Goal: Check status

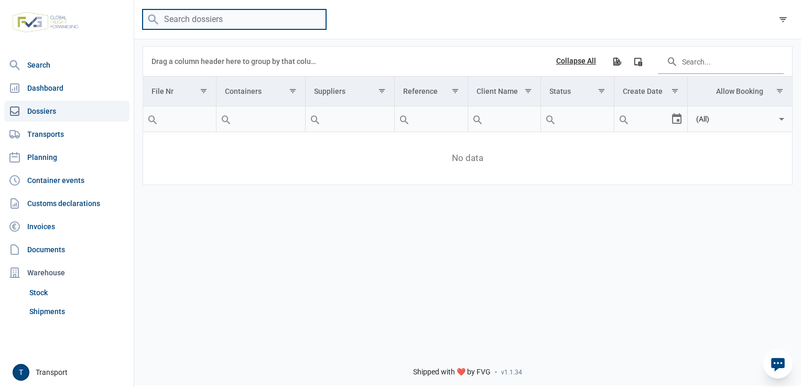
click at [225, 25] on input "search" at bounding box center [234, 19] width 183 height 20
paste input "ONEU0061804"
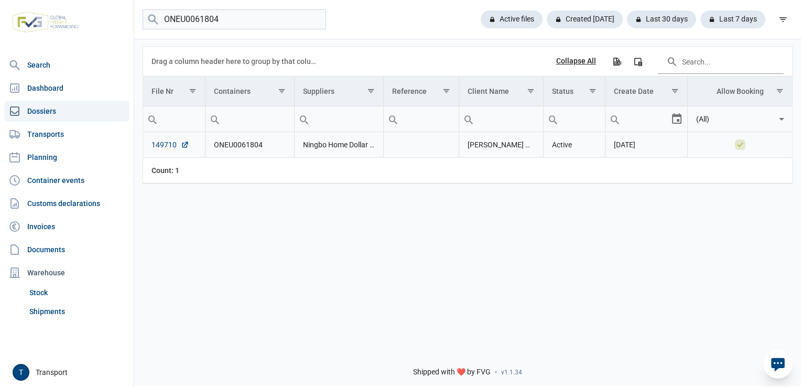
click at [159, 146] on link "149710" at bounding box center [170, 144] width 38 height 10
drag, startPoint x: 242, startPoint y: 16, endPoint x: 114, endPoint y: 22, distance: 128.5
click at [114, 22] on div "Search Dashboard Dossiers Transports Planning Container events Customs declarat…" at bounding box center [400, 191] width 801 height 387
paste input "FDCU0553460"
type input "FDCU0553460"
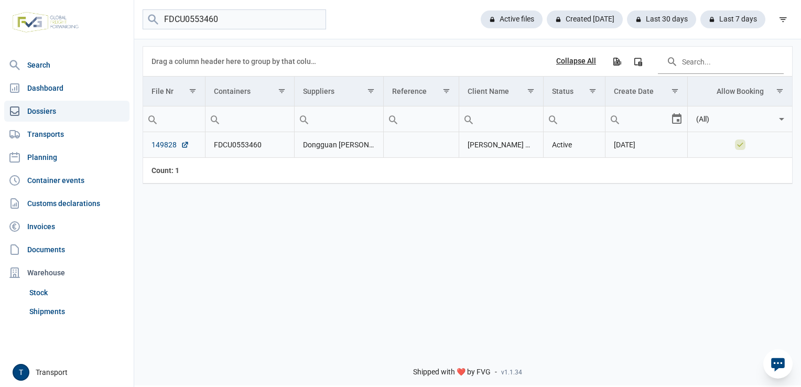
click at [172, 146] on link "149828" at bounding box center [170, 144] width 38 height 10
drag, startPoint x: 228, startPoint y: 20, endPoint x: 115, endPoint y: 36, distance: 113.7
click at [115, 36] on div "Search Dashboard Dossiers Transports Planning Container events Customs declarat…" at bounding box center [400, 191] width 801 height 387
click at [317, 17] on input "FDCU0553460" at bounding box center [234, 19] width 183 height 20
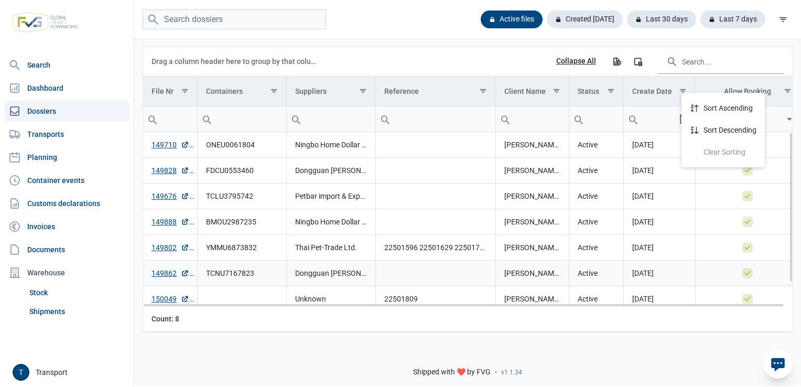
scroll to position [29, 0]
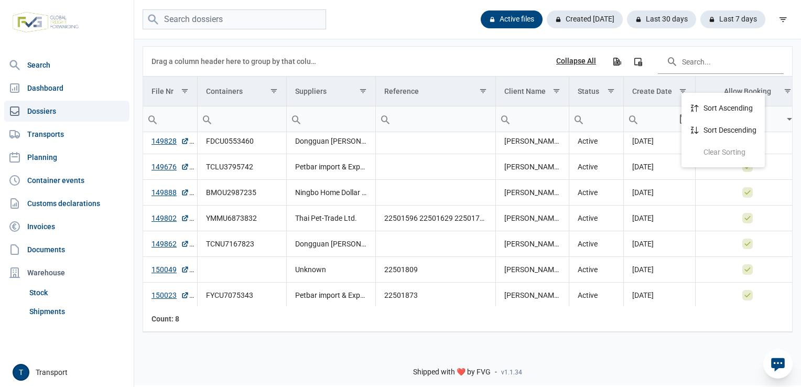
click at [600, 342] on div "Shipped with ❤️ by FVG - v1.1.34" at bounding box center [467, 363] width 667 height 45
click at [784, 16] on icon "filter" at bounding box center [782, 19] width 9 height 9
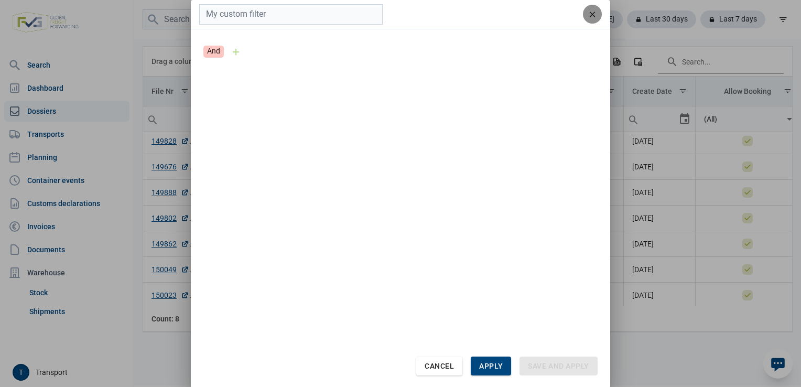
click at [598, 15] on div "remove" at bounding box center [592, 14] width 19 height 19
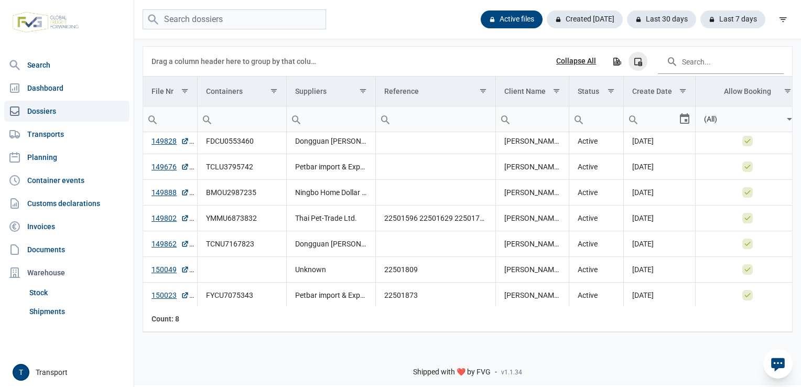
click at [636, 60] on icon "Column Chooser" at bounding box center [637, 61] width 9 height 9
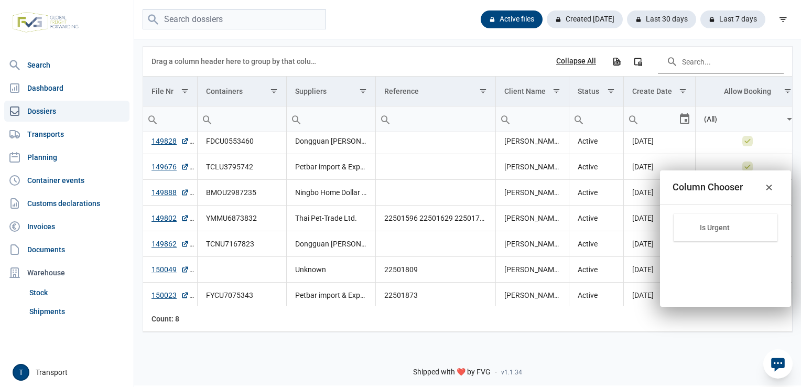
click at [701, 233] on div "Is Urgent" at bounding box center [725, 227] width 104 height 27
drag, startPoint x: 708, startPoint y: 226, endPoint x: 721, endPoint y: 221, distance: 14.8
click at [721, 221] on body "For evaluation purposes only. Redistribution prohibited. Please register an exi…" at bounding box center [400, 175] width 801 height 387
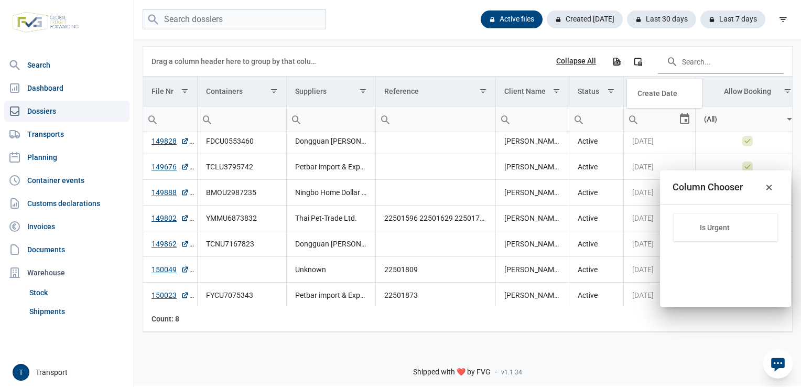
click at [665, 89] on body "For evaluation purposes only. Redistribution prohibited. Please register an exi…" at bounding box center [400, 175] width 801 height 387
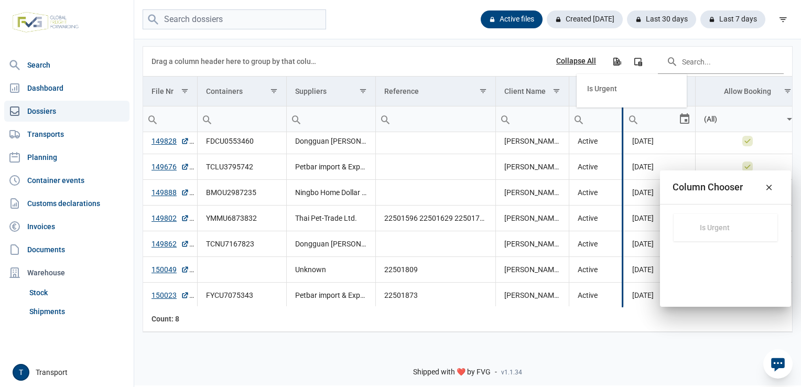
drag, startPoint x: 706, startPoint y: 231, endPoint x: 609, endPoint y: 90, distance: 170.7
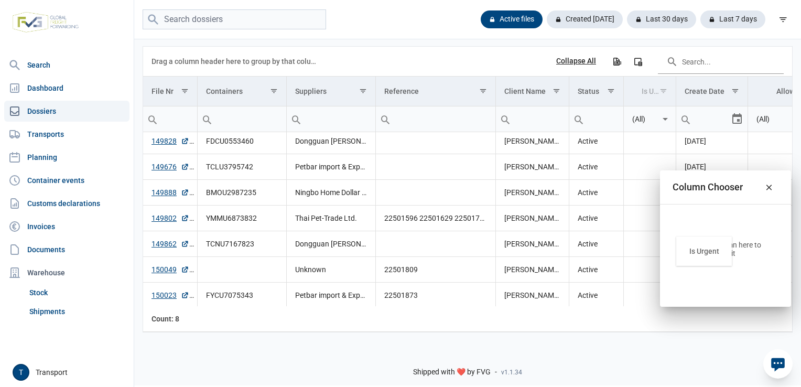
drag, startPoint x: 653, startPoint y: 91, endPoint x: 711, endPoint y: 246, distance: 165.0
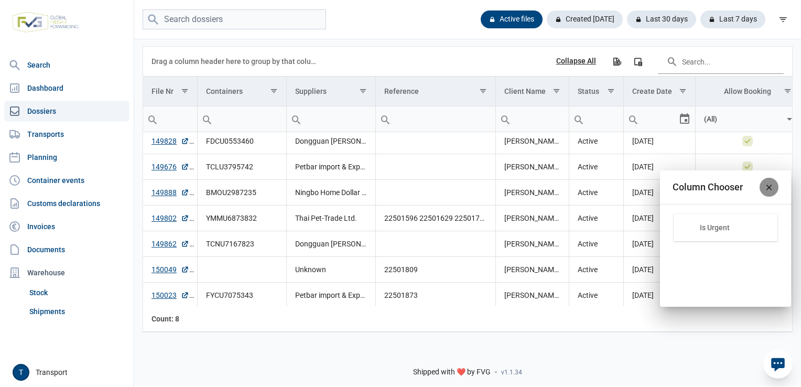
click at [768, 188] on icon "Close" at bounding box center [768, 186] width 9 height 9
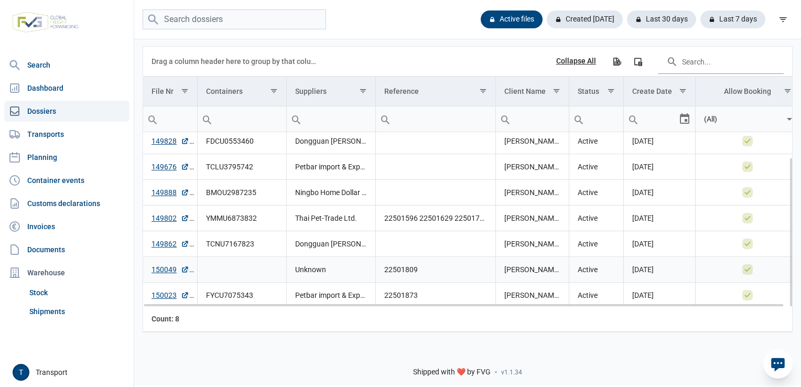
scroll to position [0, 0]
